Goal: Task Accomplishment & Management: Complete application form

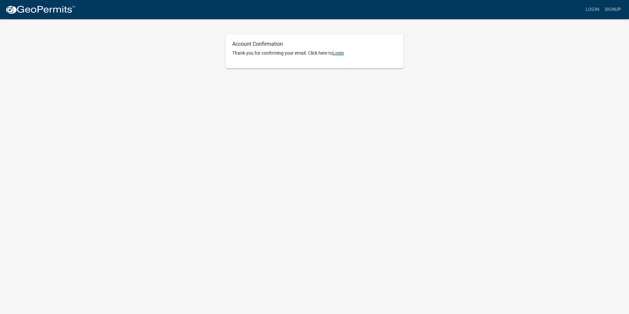
click at [344, 52] on link "Login" at bounding box center [338, 52] width 12 height 5
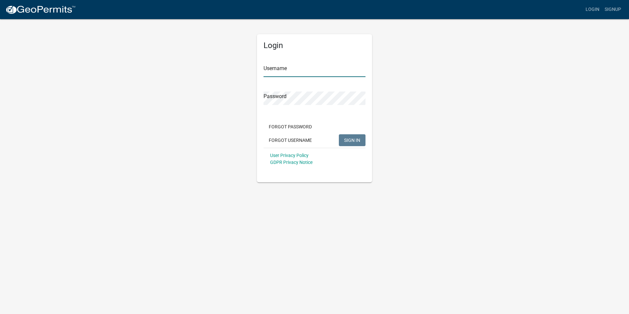
type input "alassett"
click at [356, 140] on span "SIGN IN" at bounding box center [352, 139] width 16 height 5
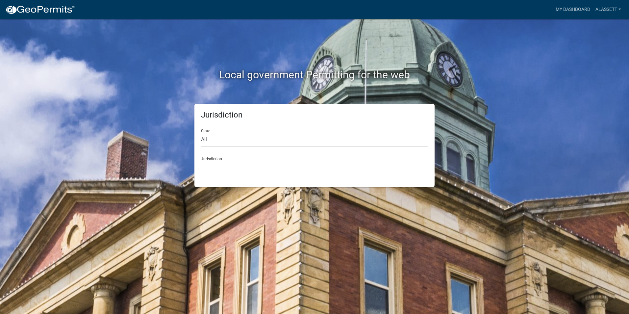
click at [206, 139] on select "All [US_STATE] [US_STATE] [US_STATE] [US_STATE] [US_STATE] [US_STATE] [US_STATE…" at bounding box center [314, 139] width 227 height 13
select select "[US_STATE]"
click at [201, 133] on select "All [US_STATE] [US_STATE] [US_STATE] [US_STATE] [US_STATE] [US_STATE] [US_STATE…" at bounding box center [314, 139] width 227 height 13
click at [210, 158] on div "Jurisdiction [GEOGRAPHIC_DATA], [US_STATE][PERSON_NAME][GEOGRAPHIC_DATA], [US_S…" at bounding box center [314, 163] width 227 height 23
click at [213, 171] on select "[GEOGRAPHIC_DATA], [US_STATE][PERSON_NAME][GEOGRAPHIC_DATA], [US_STATE][PERSON_…" at bounding box center [314, 167] width 227 height 13
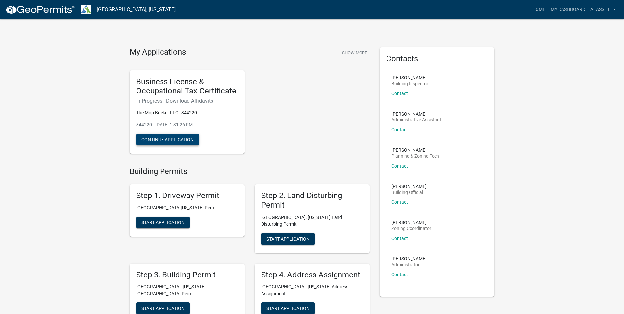
click at [173, 138] on button "Continue Application" at bounding box center [167, 139] width 63 height 12
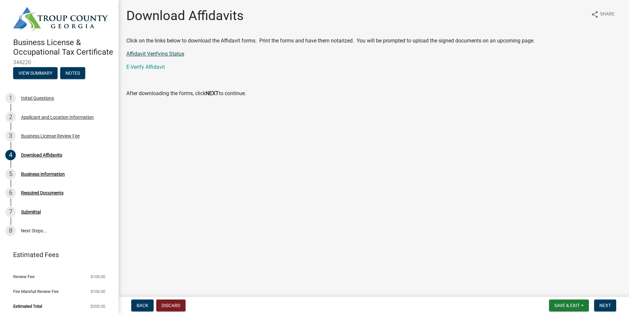
click at [179, 52] on link "Affidavit Verifying Status" at bounding box center [155, 54] width 58 height 6
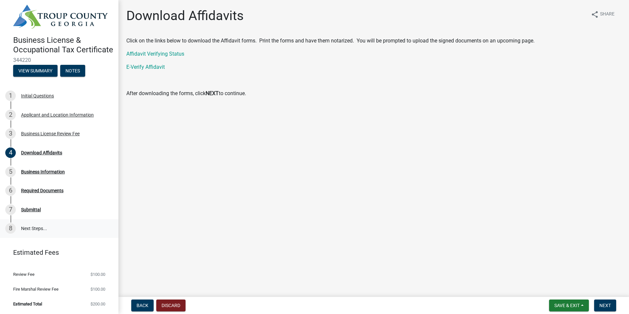
click at [11, 230] on div "8" at bounding box center [10, 228] width 11 height 11
